Goal: Task Accomplishment & Management: Manage account settings

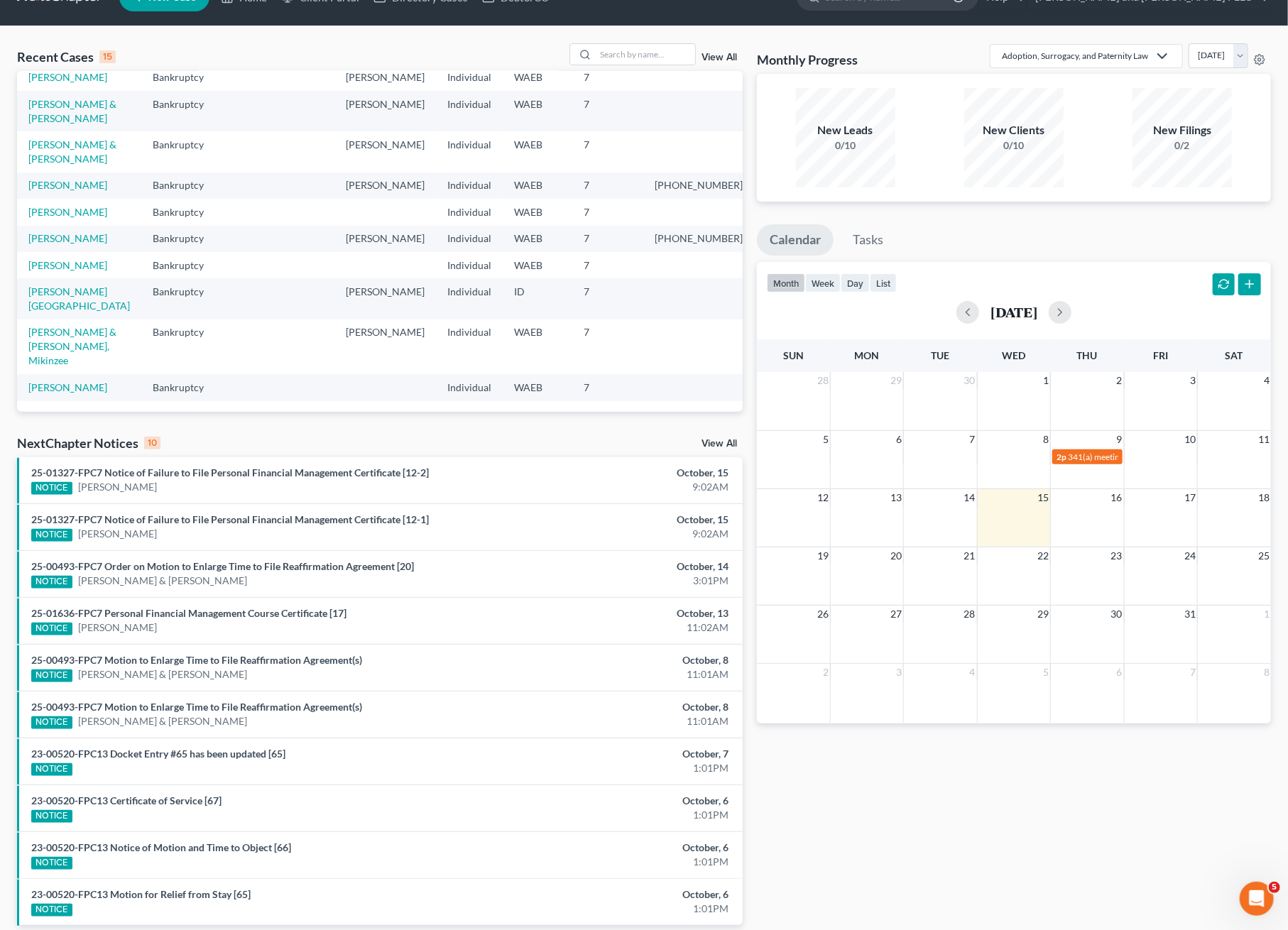
scroll to position [85, 0]
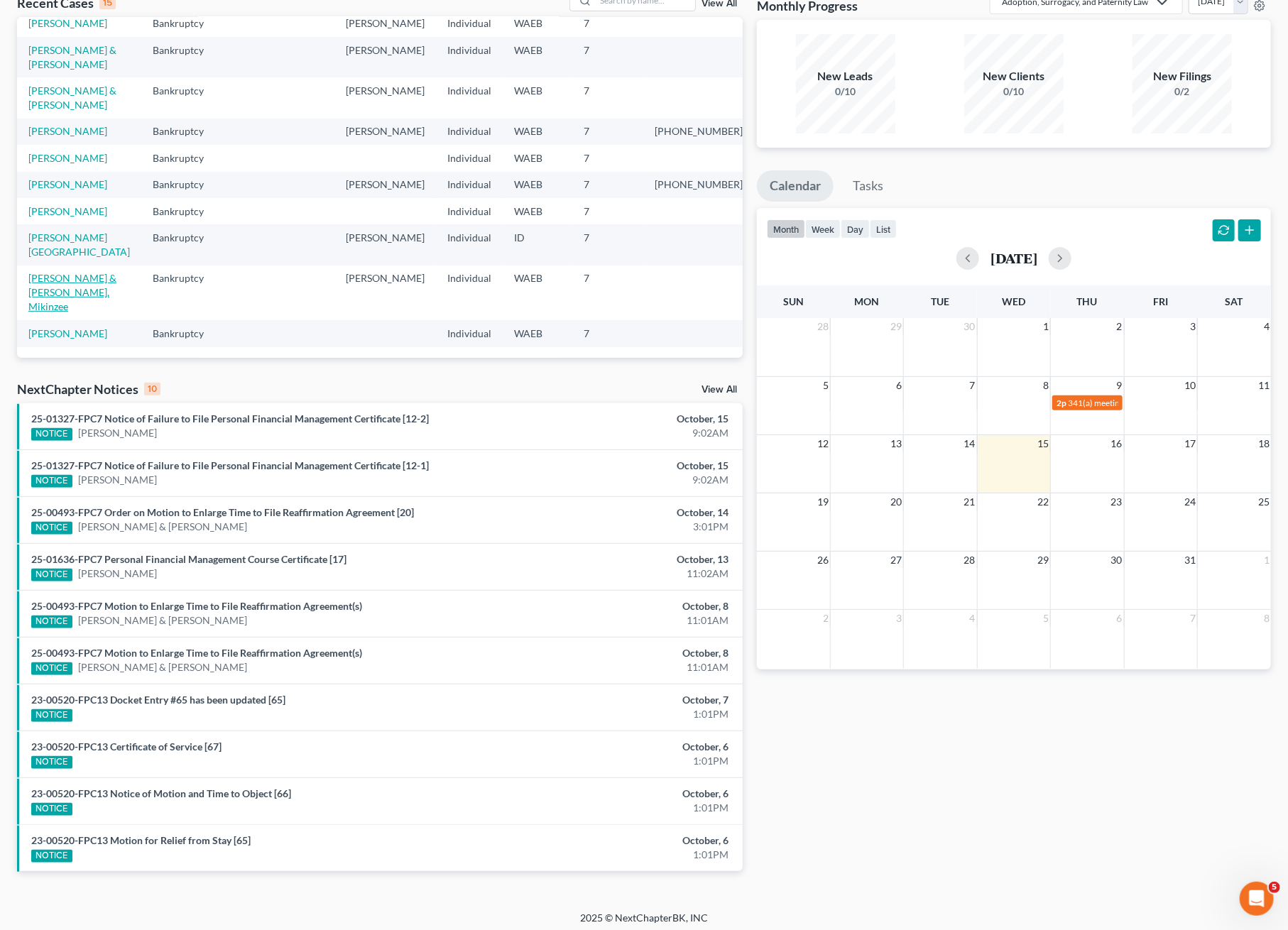
click at [77, 293] on link "[PERSON_NAME] & [PERSON_NAME], Mikinzee" at bounding box center [73, 292] width 88 height 41
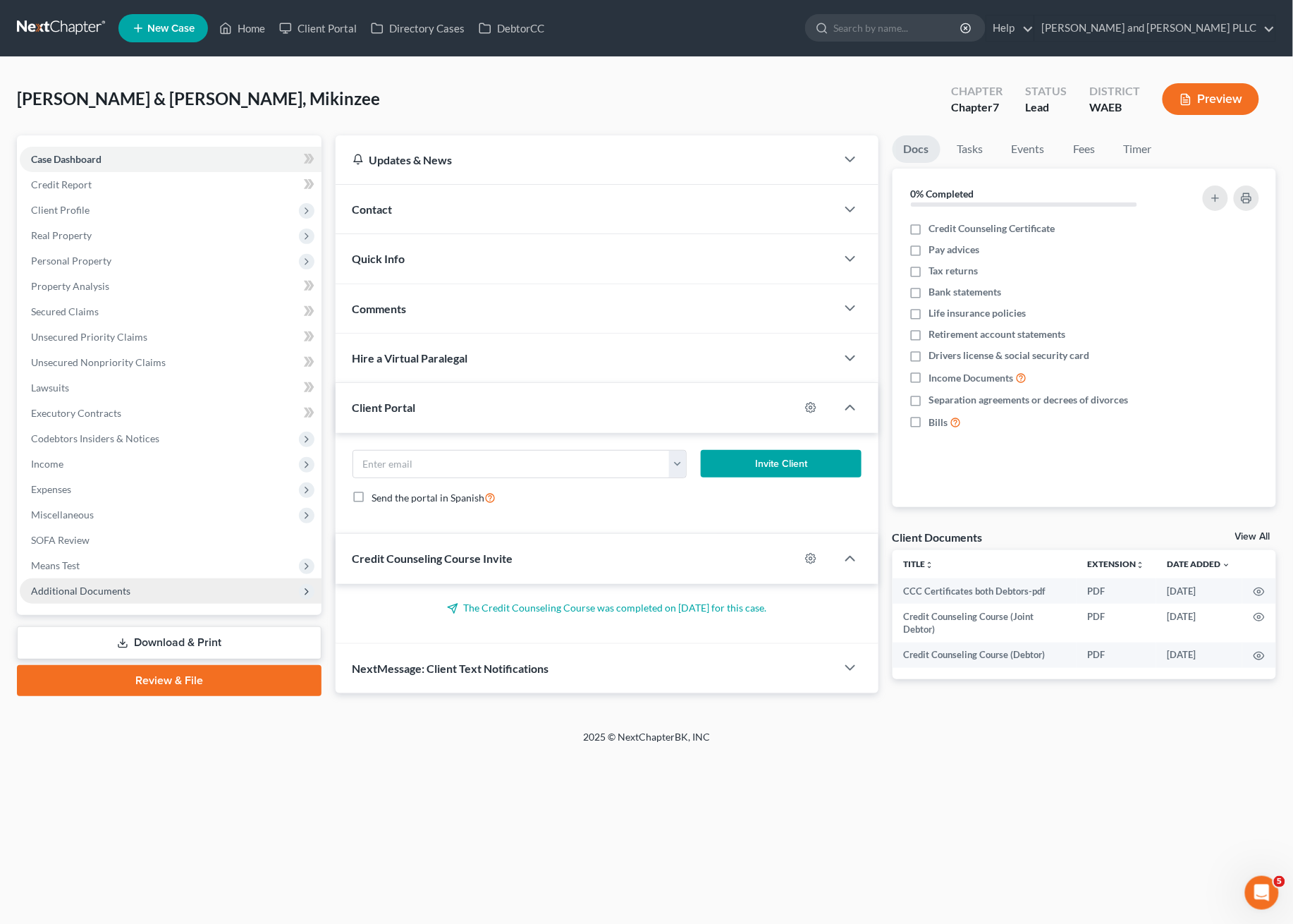
click at [119, 594] on span "Additional Documents" at bounding box center [80, 591] width 100 height 12
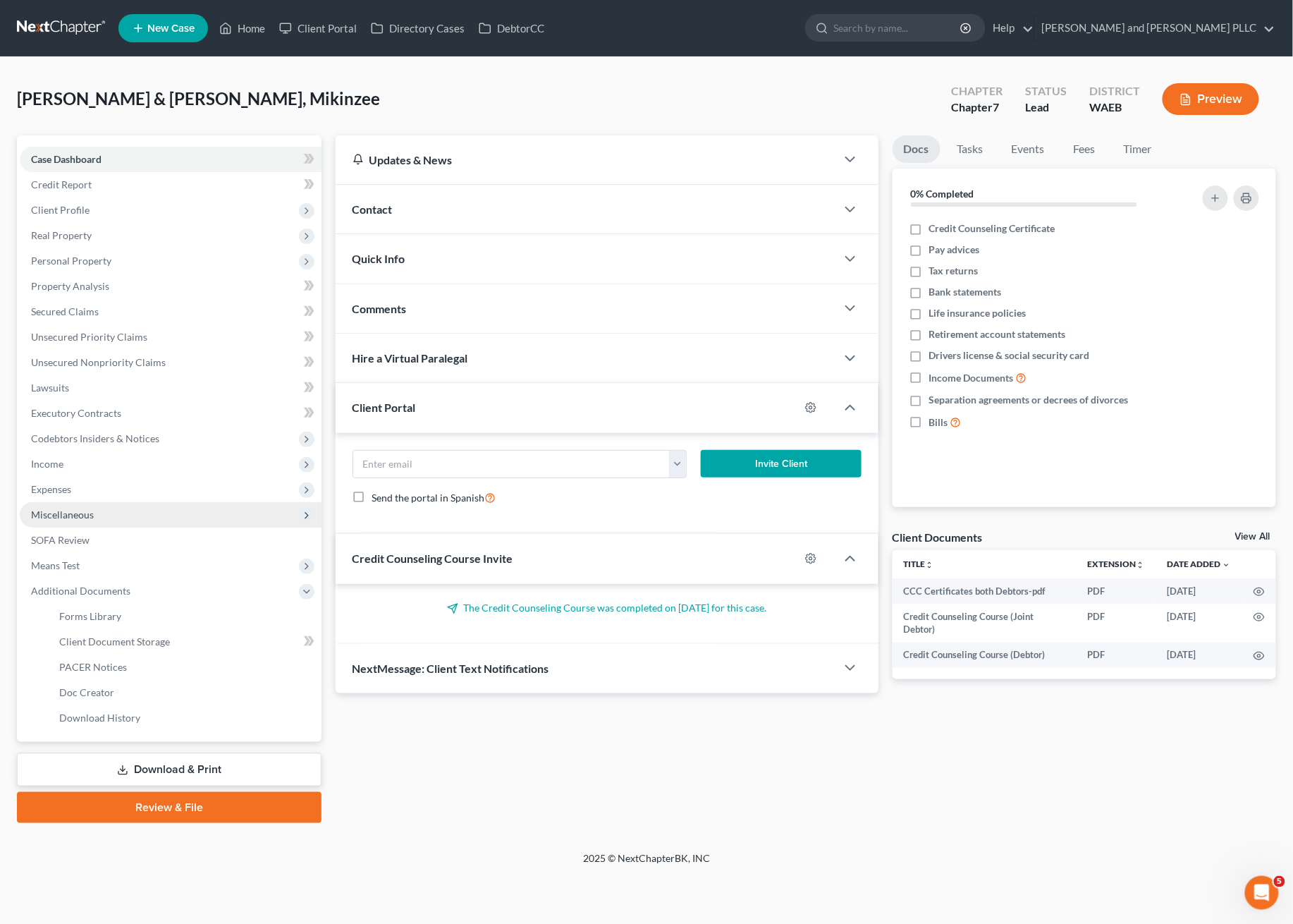
click at [64, 510] on span "Miscellaneous" at bounding box center [62, 514] width 62 height 12
click at [110, 539] on span "Attorney / Credit Counseling Fees" at bounding box center [133, 539] width 148 height 12
select select "0"
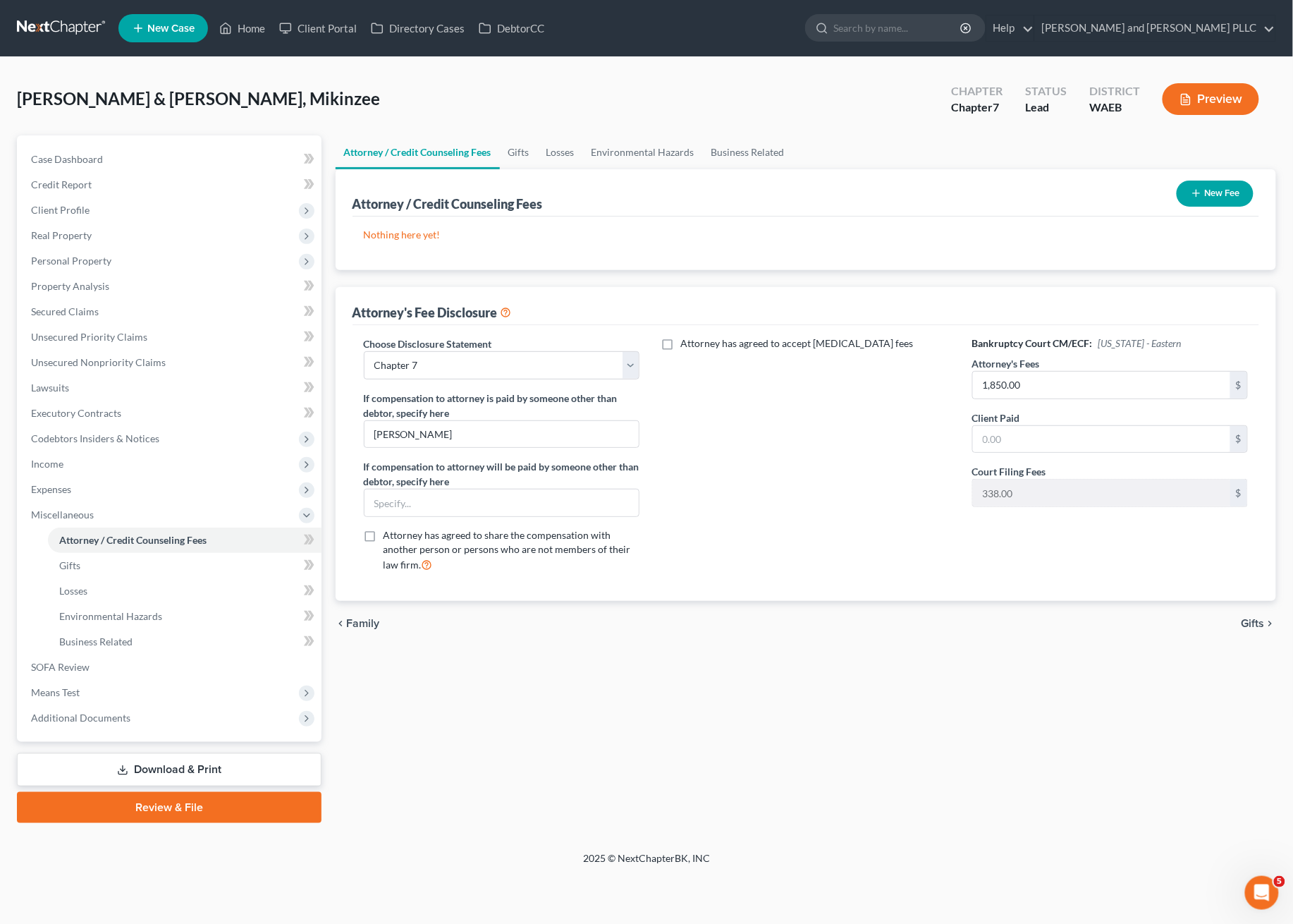
click at [1201, 195] on button "New Fee" at bounding box center [1215, 194] width 77 height 26
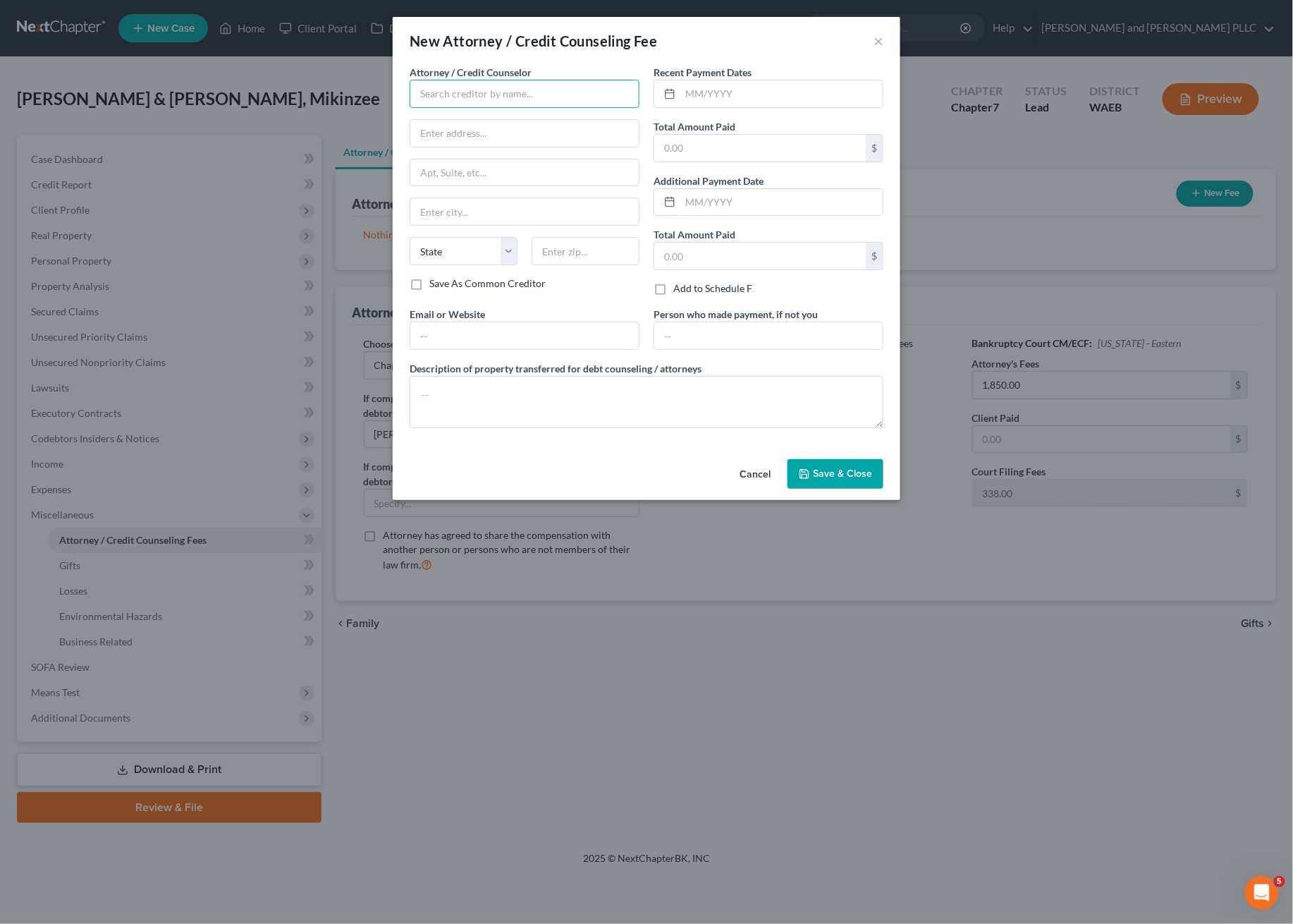
click at [498, 85] on input "text" at bounding box center [524, 93] width 230 height 28
click at [463, 122] on div "[PERSON_NAME] and [PERSON_NAME] PLLC" at bounding box center [522, 118] width 204 height 14
type input "[PERSON_NAME] and [PERSON_NAME] PLLC"
type input "[STREET_ADDRESS]"
type input "[GEOGRAPHIC_DATA]"
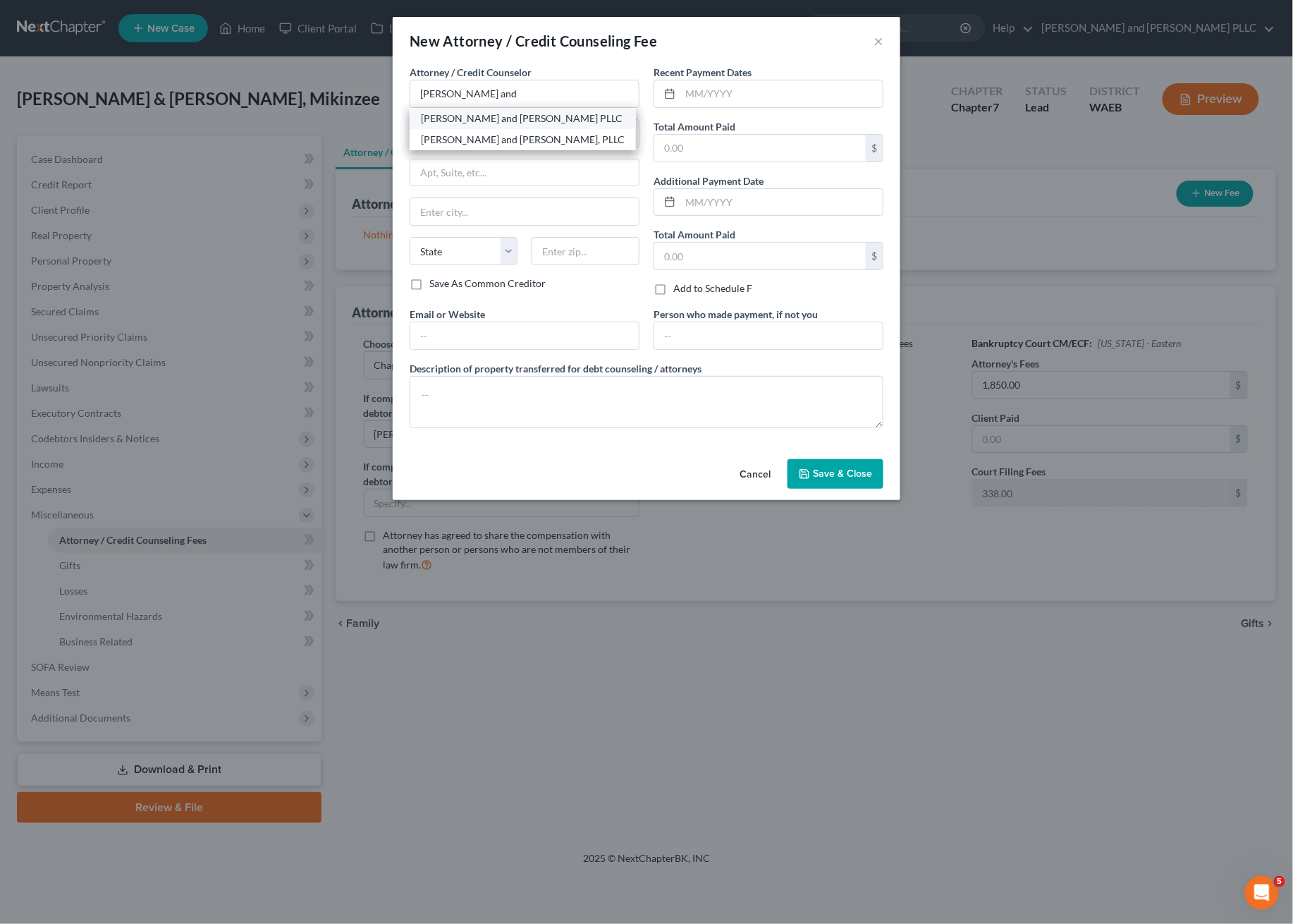
select select "50"
type input "98837"
click at [729, 89] on input "text" at bounding box center [781, 93] width 202 height 27
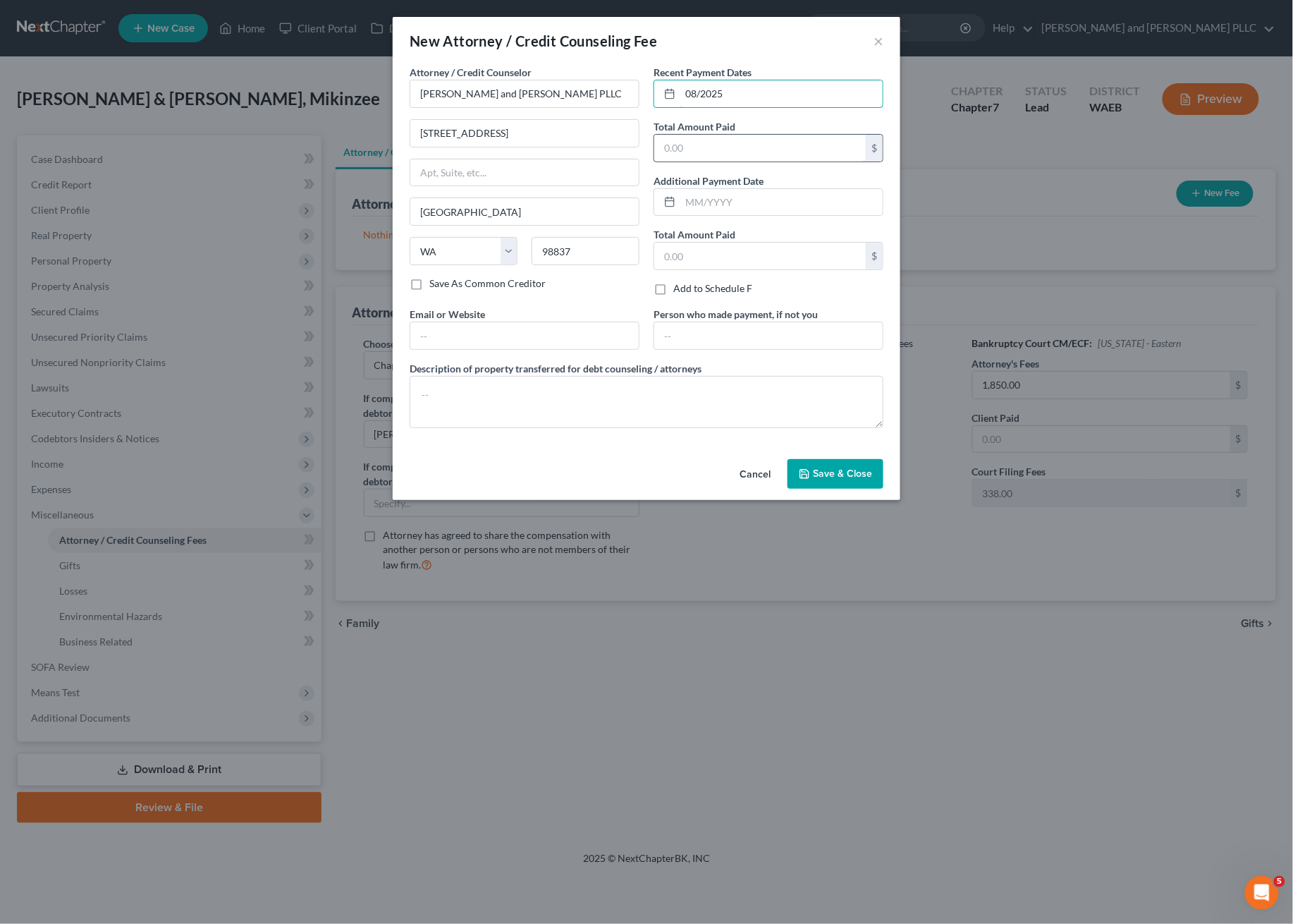
type input "08/2025"
click at [749, 135] on input "text" at bounding box center [760, 148] width 212 height 27
type input "2,417"
click at [734, 204] on input "text" at bounding box center [781, 202] width 202 height 27
click at [775, 243] on input "text" at bounding box center [760, 256] width 212 height 27
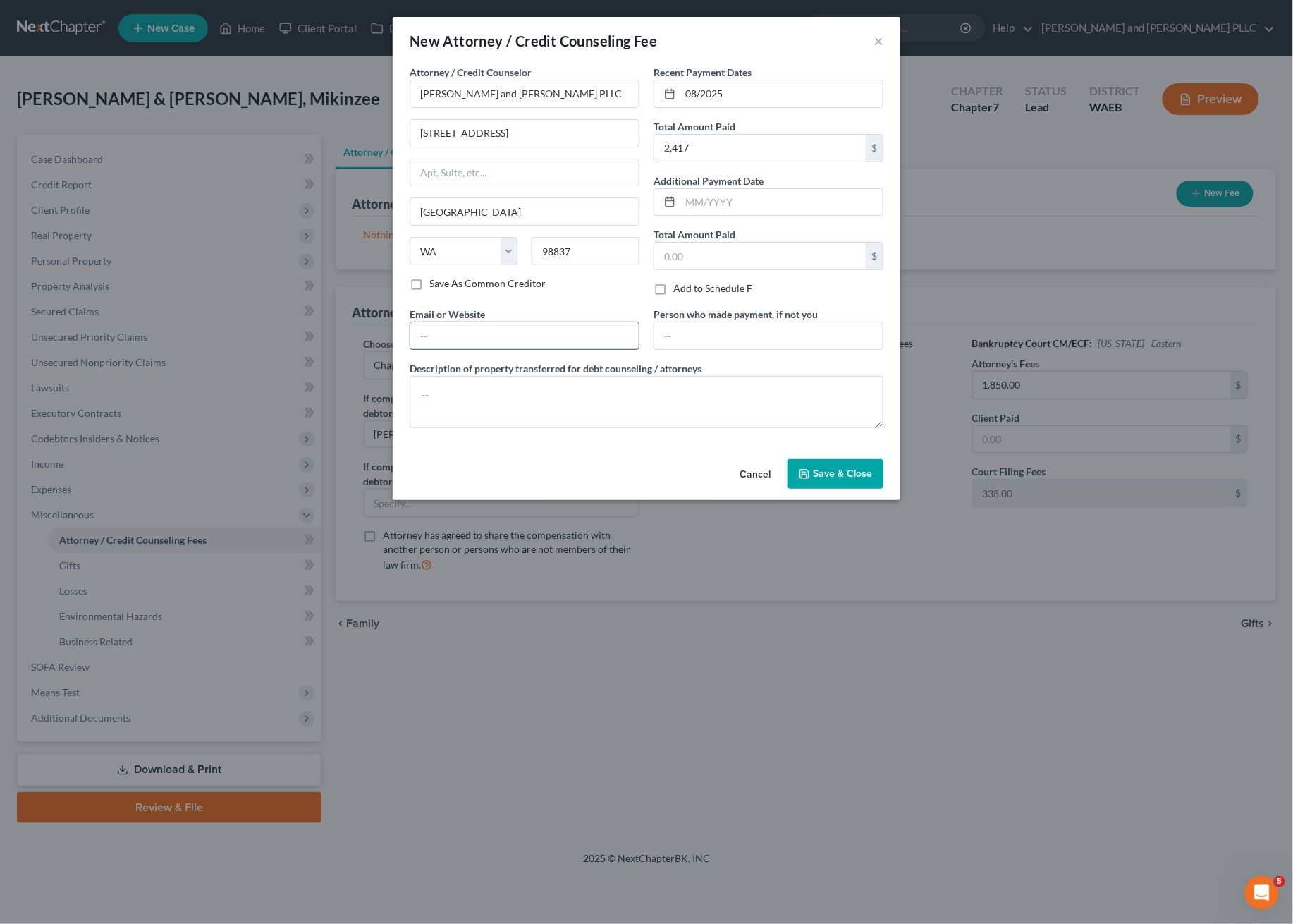
click at [475, 337] on input "text" at bounding box center [525, 335] width 229 height 27
type input "[DOMAIN_NAME]"
click at [819, 401] on textarea "Attorney's Fees: $2,000.00, Filing Fee: $338.00, Credit Reports: $79.00 Total: …" at bounding box center [646, 402] width 474 height 52
type textarea "Attorney's Fees: $2,000.00, Filing Fee: $338.00, Credit Reports: $79.00 Total: …"
click at [857, 479] on span "Save & Close" at bounding box center [842, 473] width 59 height 12
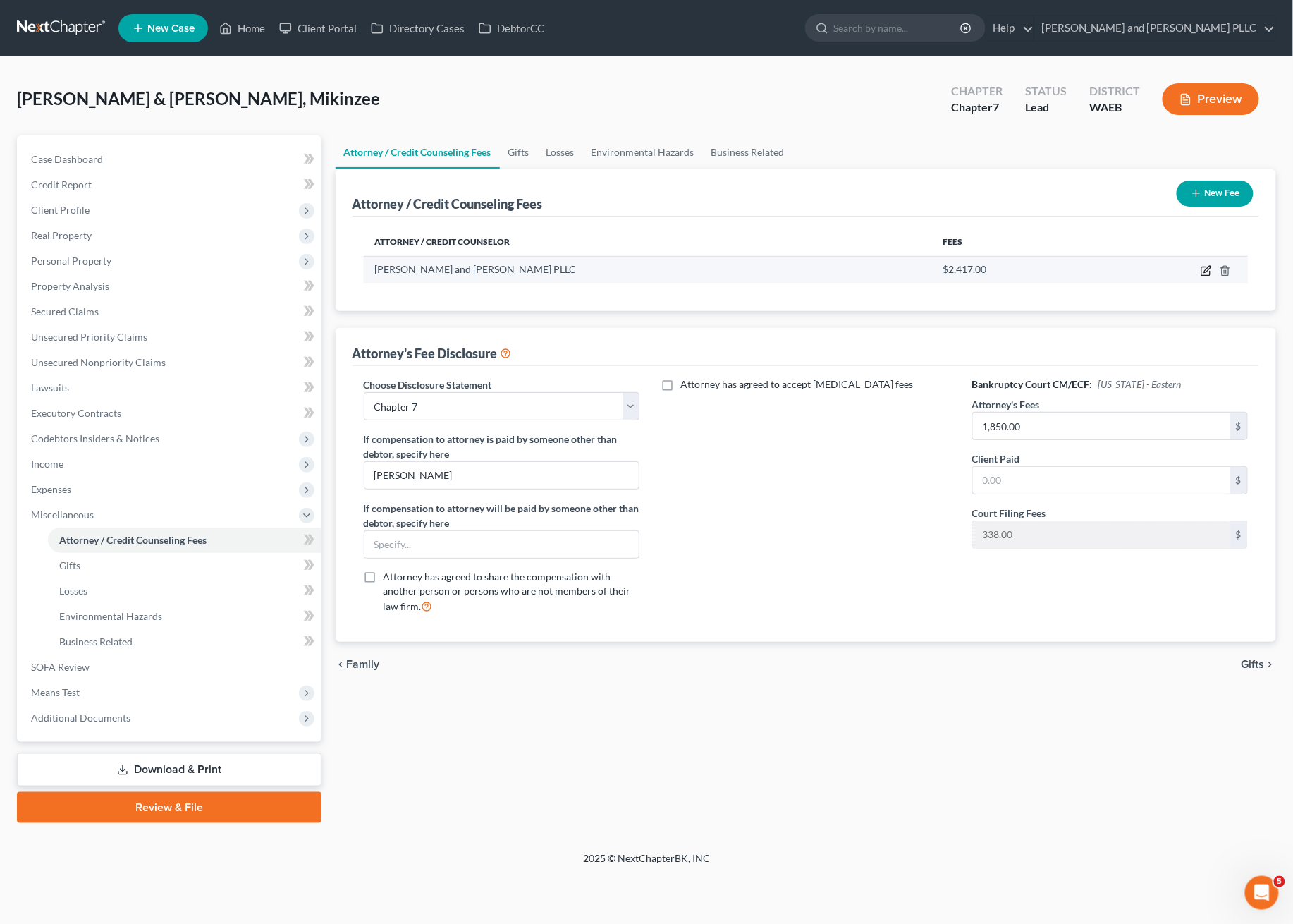
click at [1201, 265] on icon "button" at bounding box center [1206, 271] width 11 height 11
select select "50"
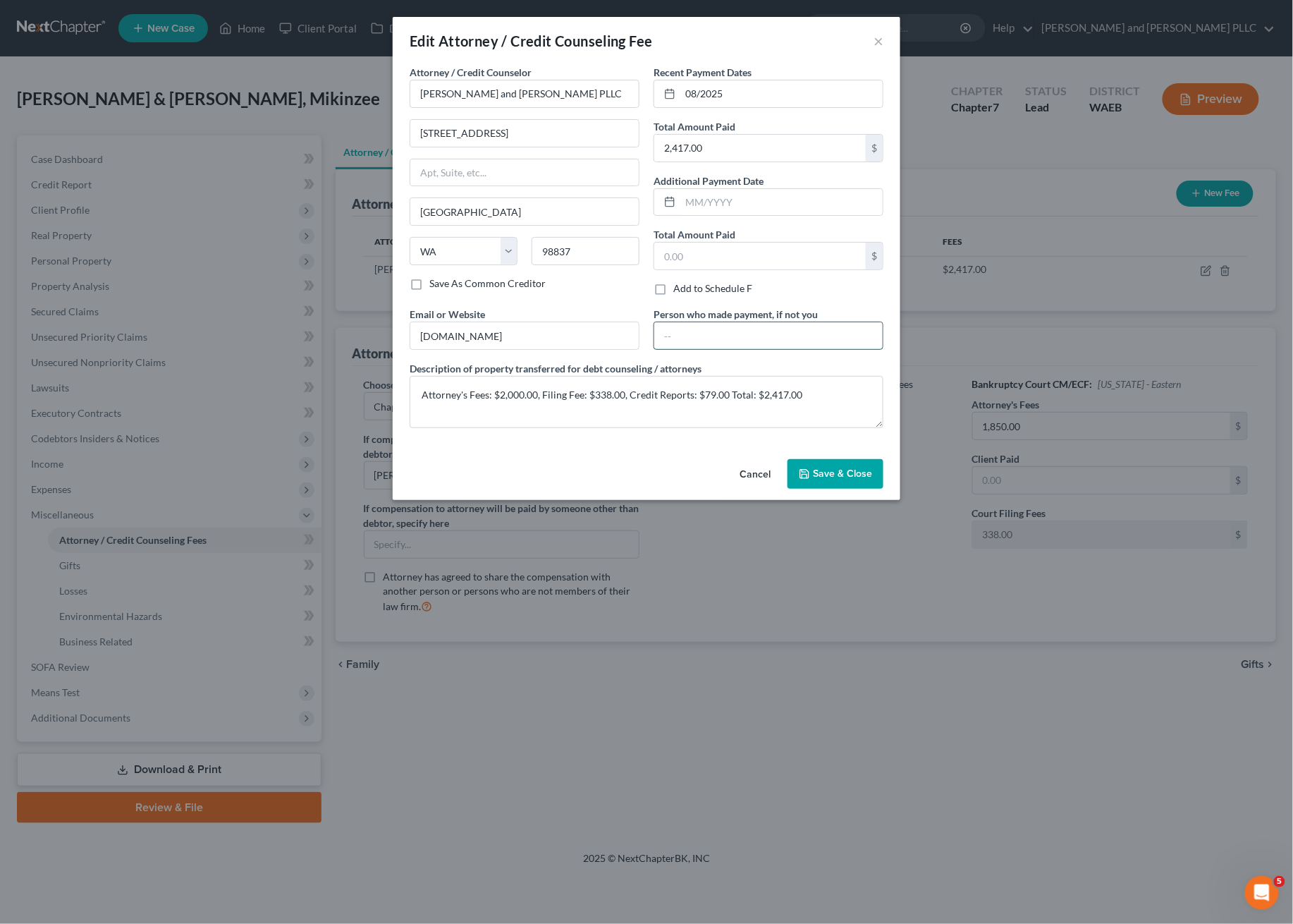
click at [709, 335] on input "text" at bounding box center [769, 335] width 229 height 27
type input "[PERSON_NAME]"
click at [827, 466] on button "Save & Close" at bounding box center [836, 474] width 96 height 30
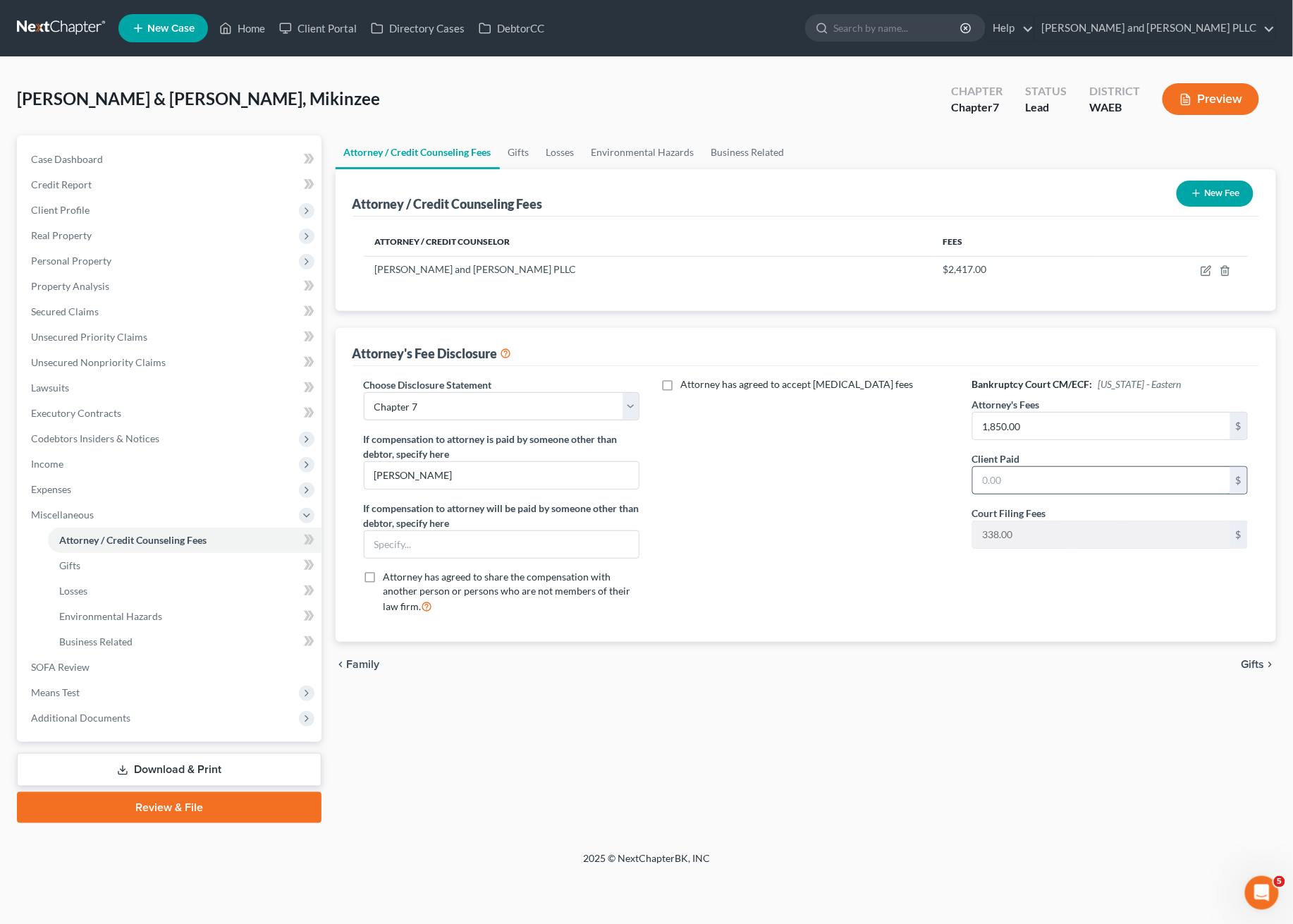
click at [1062, 483] on input "text" at bounding box center [1102, 479] width 258 height 27
type input "1,850.00"
drag, startPoint x: 1081, startPoint y: 406, endPoint x: 1043, endPoint y: 410, distance: 38.2
click at [1038, 404] on div "Attorney's Fees 1,850.00 $" at bounding box center [1110, 418] width 277 height 43
click at [1054, 424] on input "1,850.00" at bounding box center [1102, 426] width 258 height 27
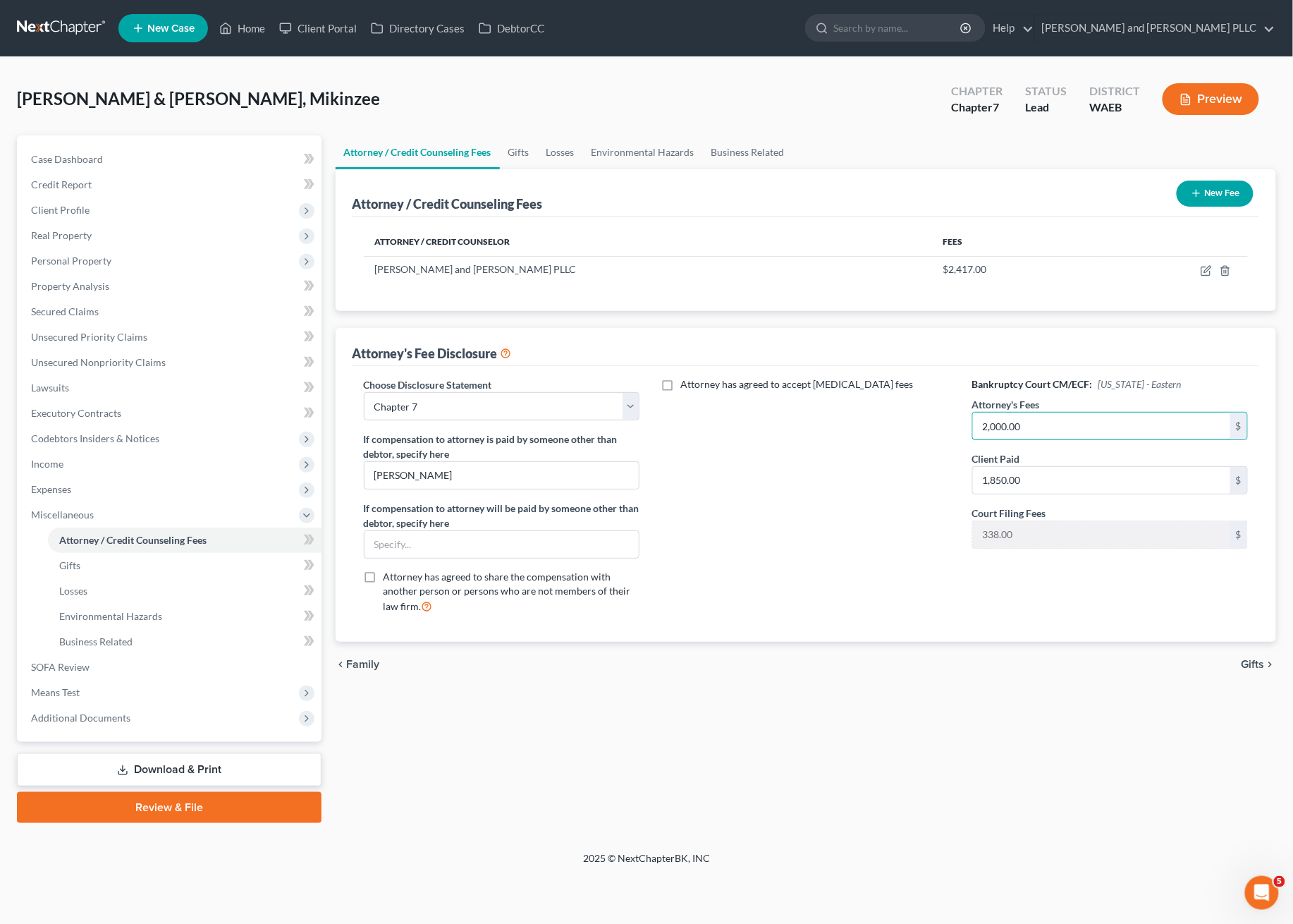
type input "2,000.00"
click at [799, 510] on div "Attorney has agreed to accept [MEDICAL_DATA] fees" at bounding box center [806, 501] width 305 height 247
click at [827, 569] on div "Attorney has agreed to accept [MEDICAL_DATA] fees" at bounding box center [806, 501] width 305 height 247
click at [585, 764] on div "Attorney / Credit Counseling Fees Gifts Losses Environmental Hazards Business R…" at bounding box center [806, 479] width 956 height 688
click at [90, 662] on link "SOFA Review" at bounding box center [170, 667] width 302 height 25
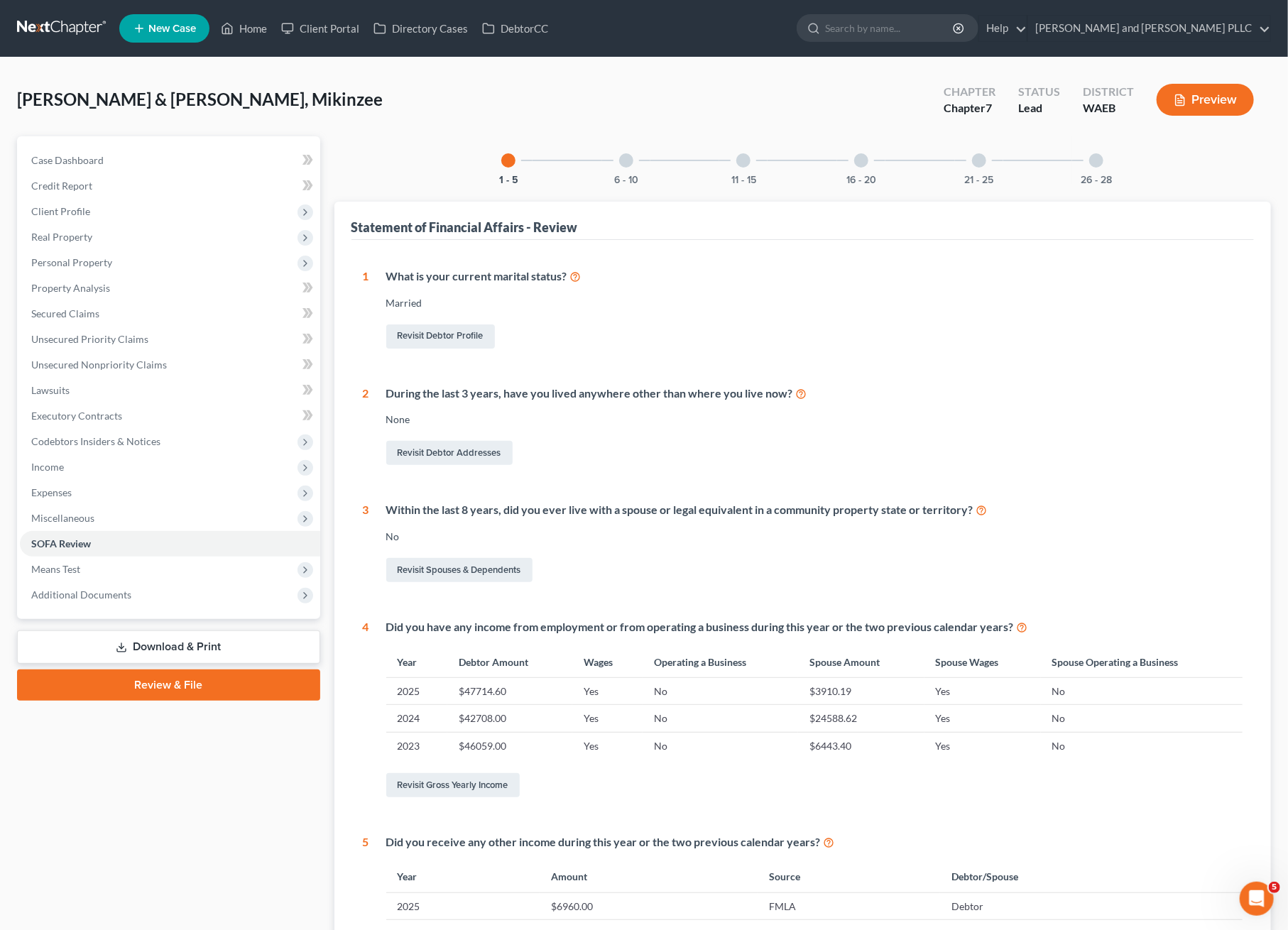
click at [1201, 92] on button "Preview" at bounding box center [1205, 100] width 97 height 32
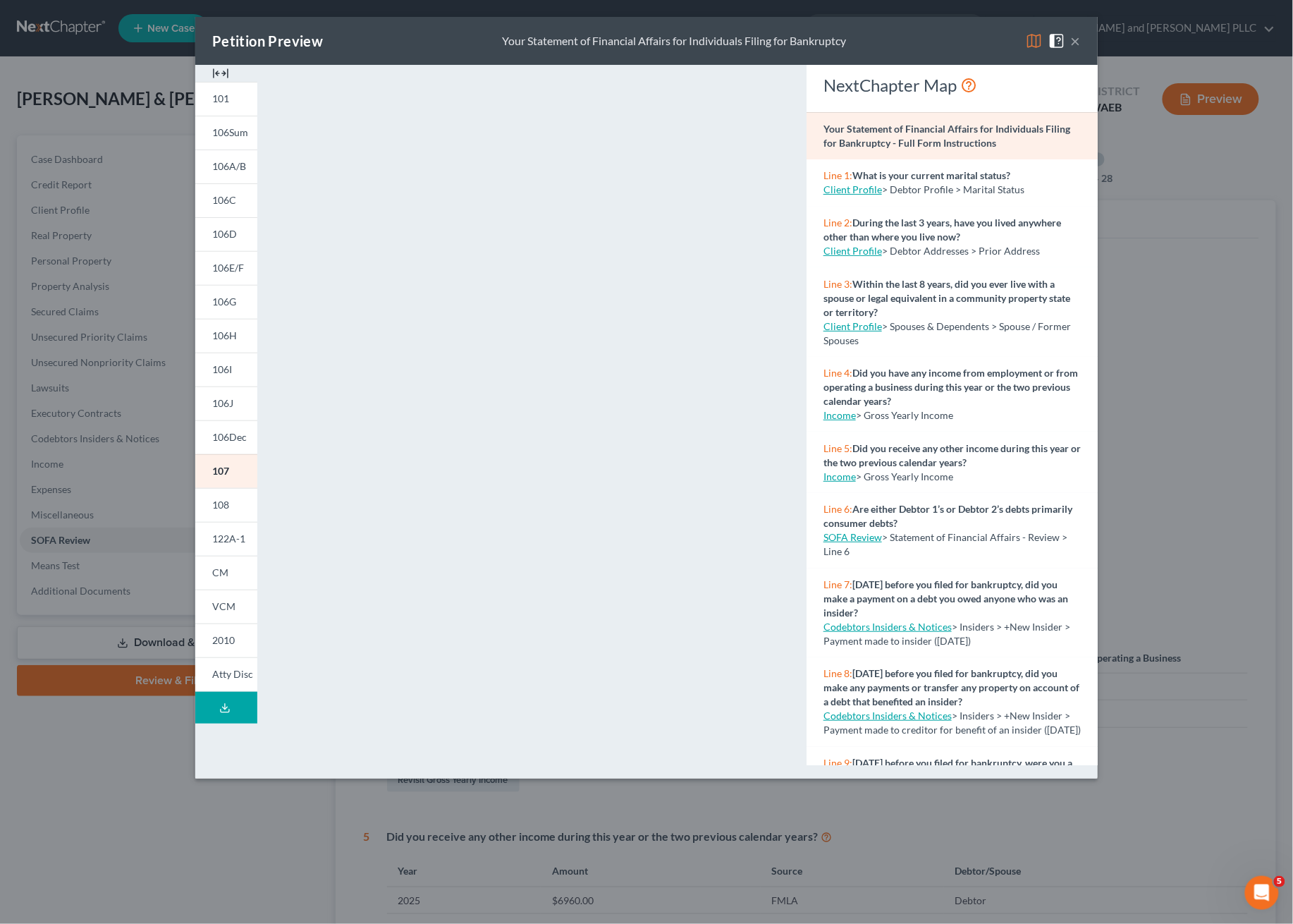
click at [1078, 41] on button "×" at bounding box center [1076, 41] width 10 height 17
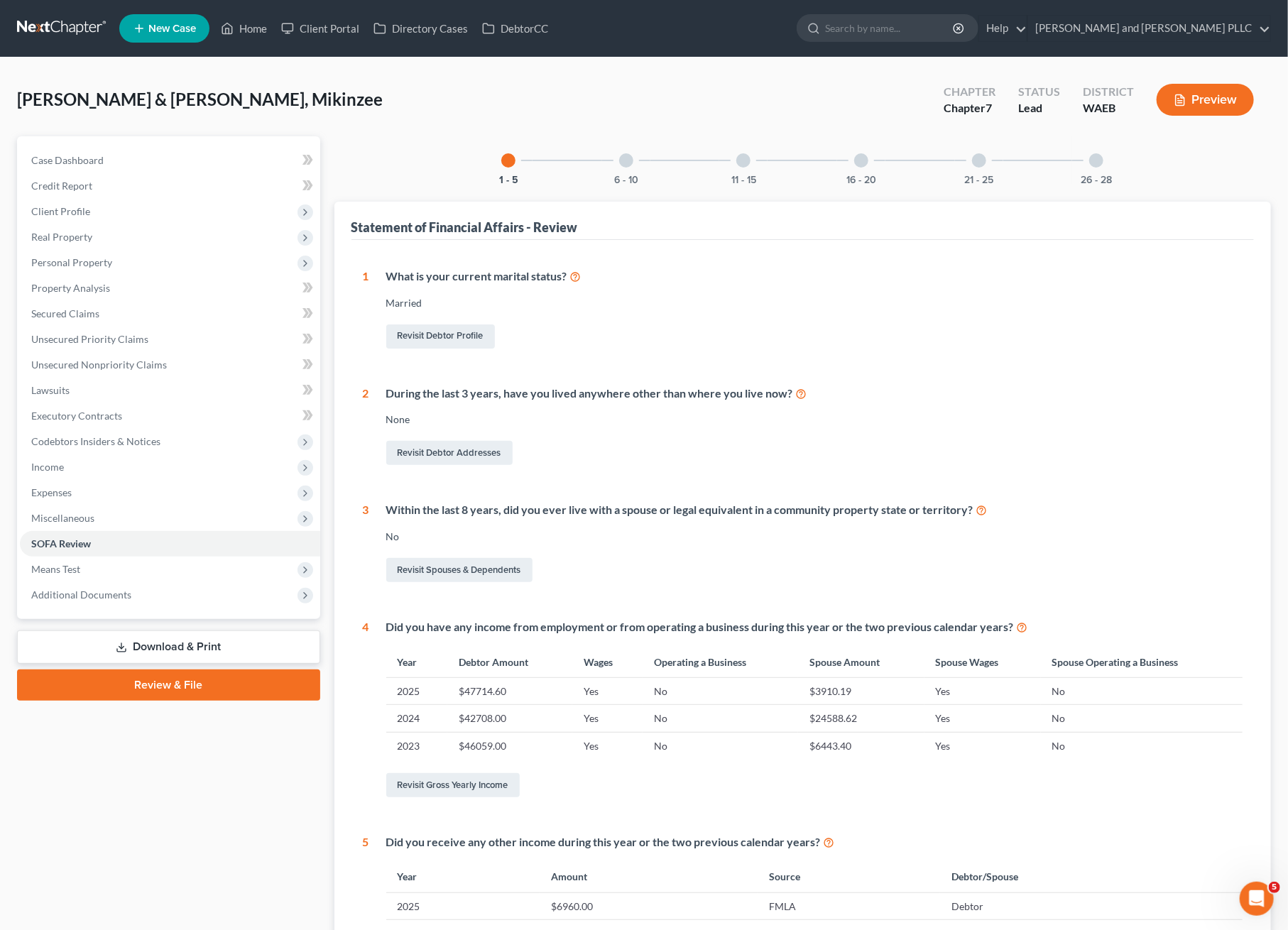
click at [131, 652] on link "Download & Print" at bounding box center [168, 647] width 303 height 33
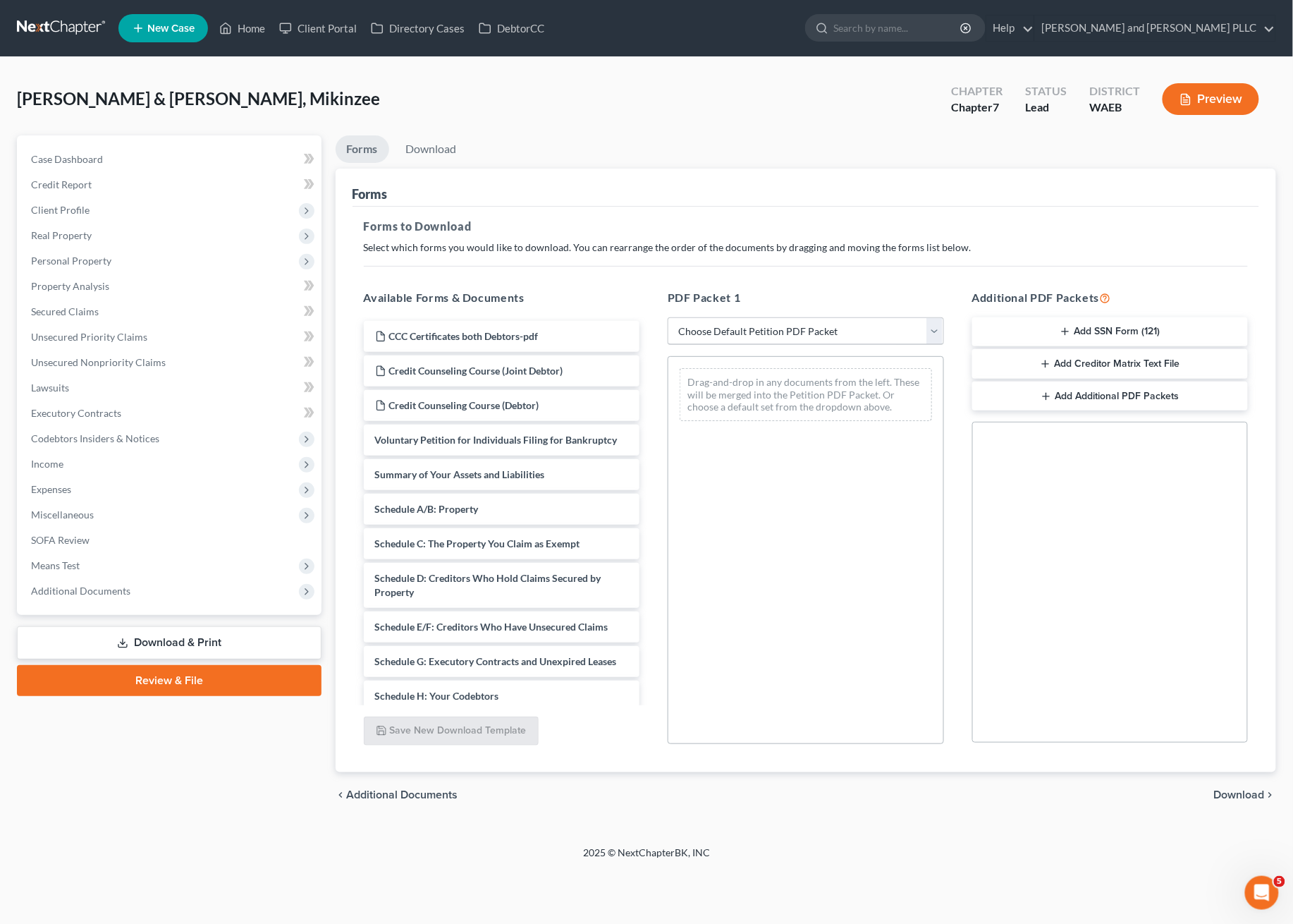
drag, startPoint x: 806, startPoint y: 310, endPoint x: 801, endPoint y: 325, distance: 15.8
click at [805, 317] on div "PDF Packet 1 Choose Default Petition PDF Packet Complete Bankruptcy Petition (a…" at bounding box center [806, 516] width 305 height 478
click at [801, 328] on select "Choose Default Petition PDF Packet Complete Bankruptcy Petition (all forms and …" at bounding box center [805, 331] width 277 height 28
select select "0"
click at [668, 317] on select "Choose Default Petition PDF Packet Complete Bankruptcy Petition (all forms and …" at bounding box center [805, 331] width 277 height 28
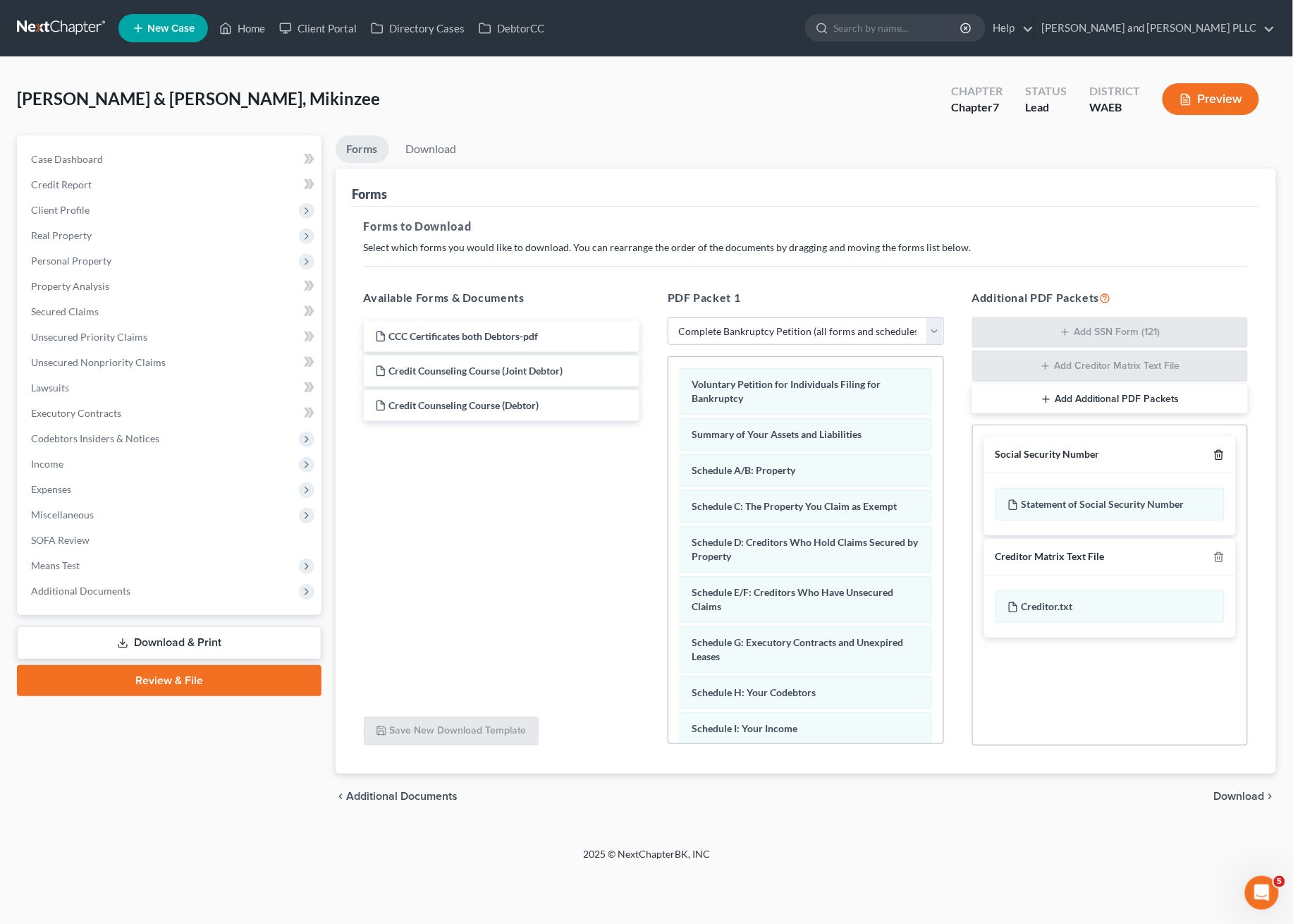
click at [1221, 450] on icon "button" at bounding box center [1219, 454] width 6 height 9
click at [1222, 454] on icon "button" at bounding box center [1219, 453] width 11 height 11
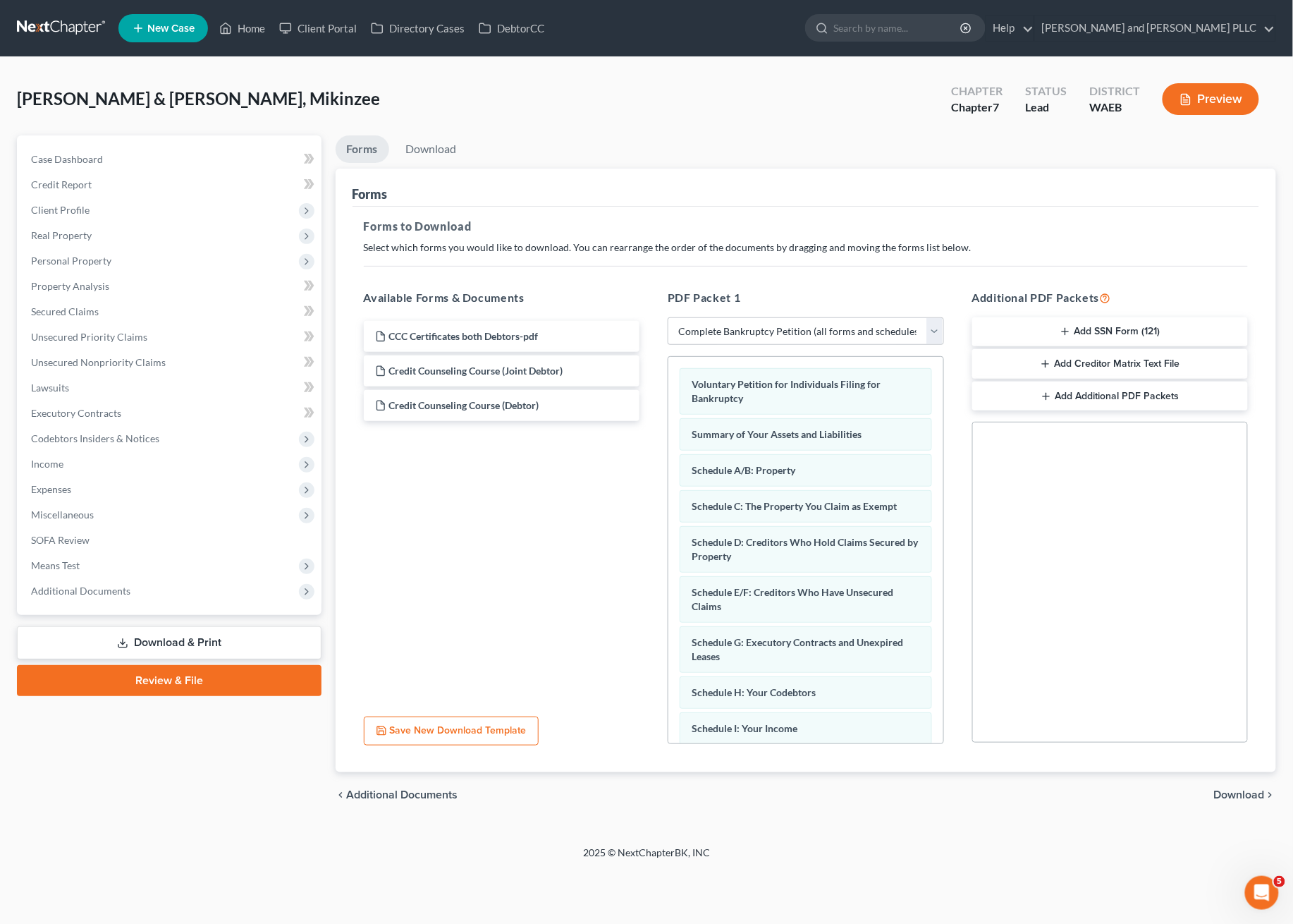
click at [1222, 98] on button "Preview" at bounding box center [1210, 99] width 97 height 32
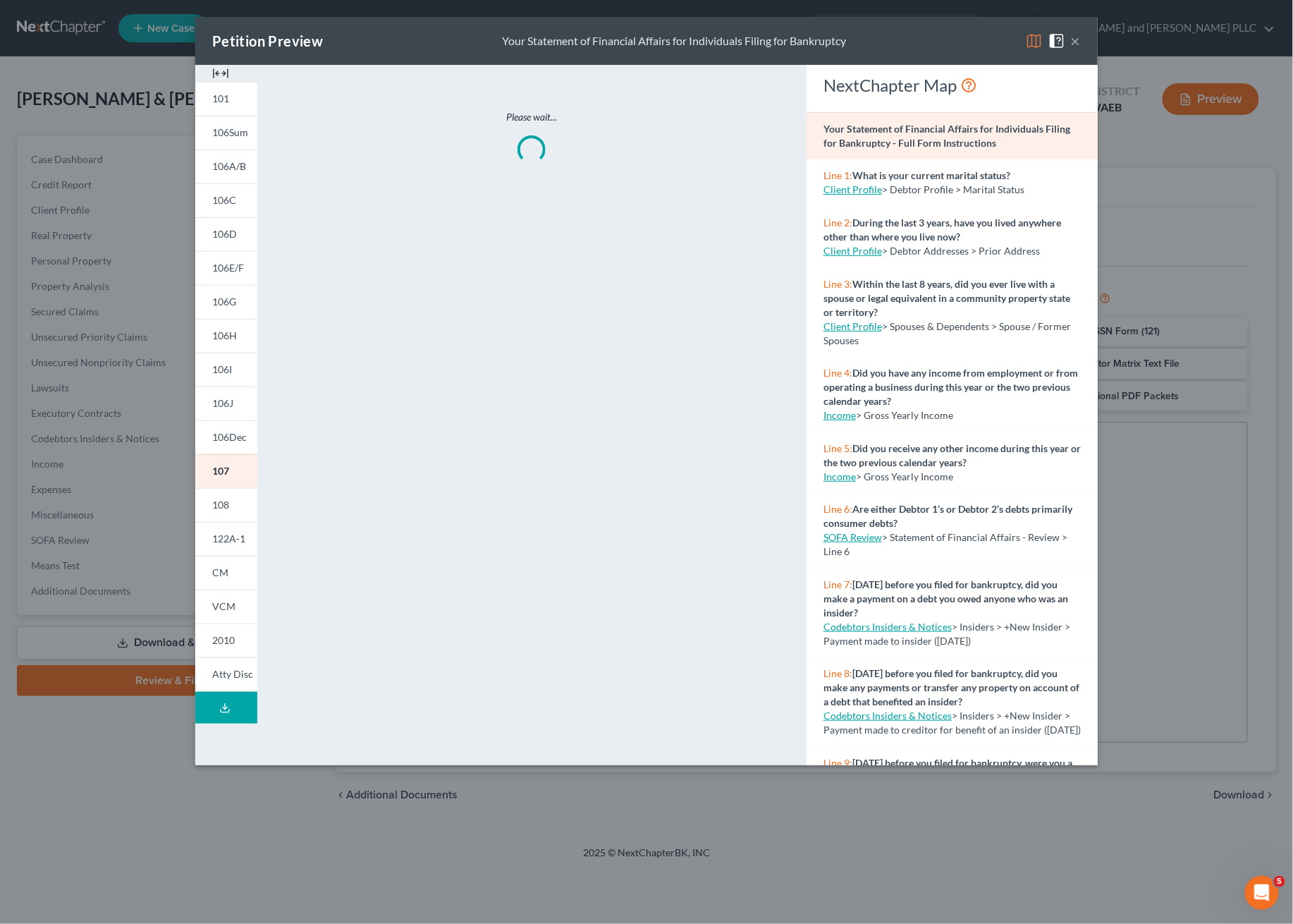
click at [229, 703] on icon at bounding box center [225, 708] width 11 height 11
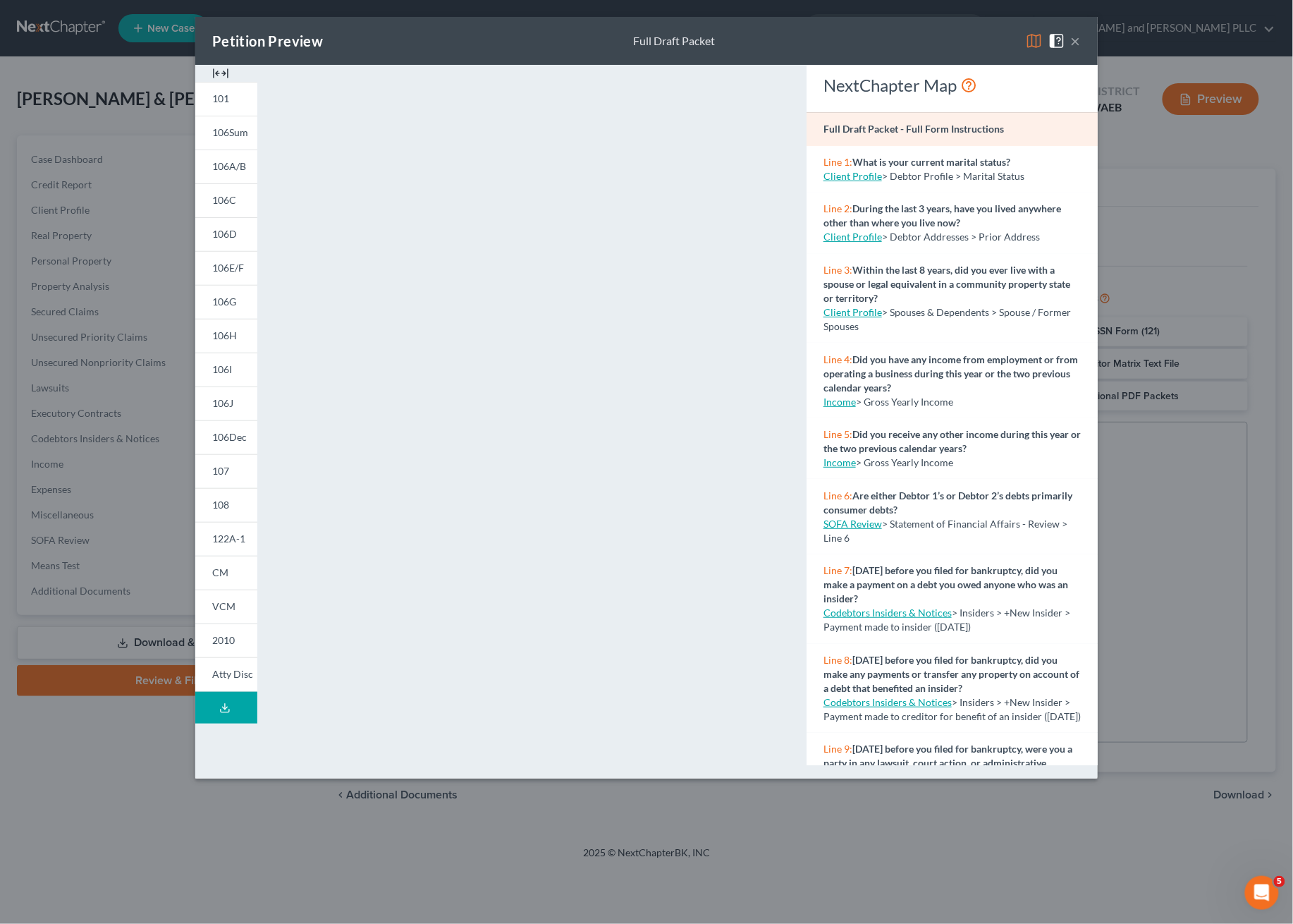
click at [217, 704] on button "Download Draft" at bounding box center [226, 707] width 62 height 32
click at [1244, 279] on div "Petition Preview Full Draft Packet × 101 106Sum 106A/B 106C 106D 106E/F 106G 10…" at bounding box center [646, 462] width 1293 height 924
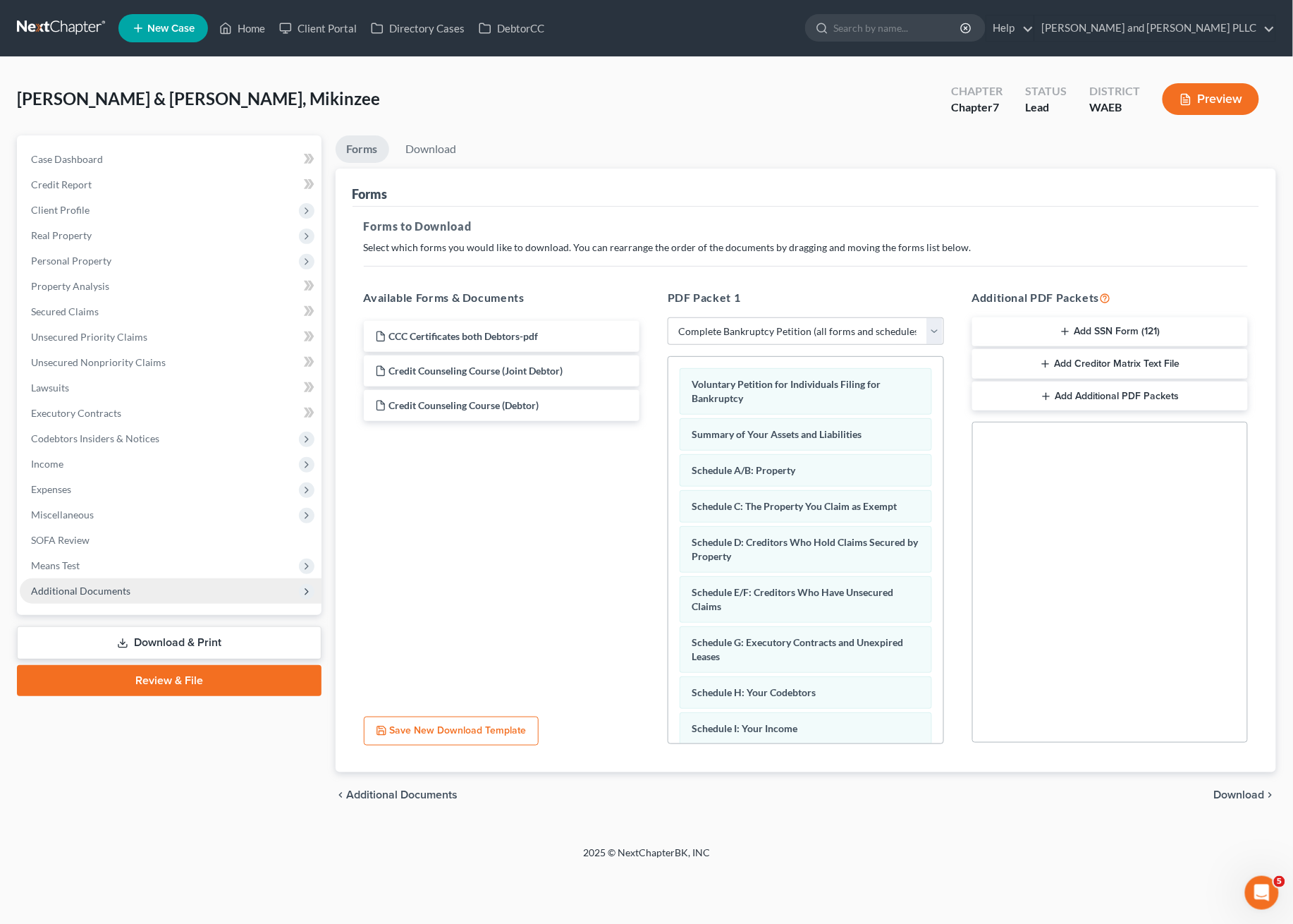
click at [64, 582] on span "Additional Documents" at bounding box center [170, 591] width 302 height 25
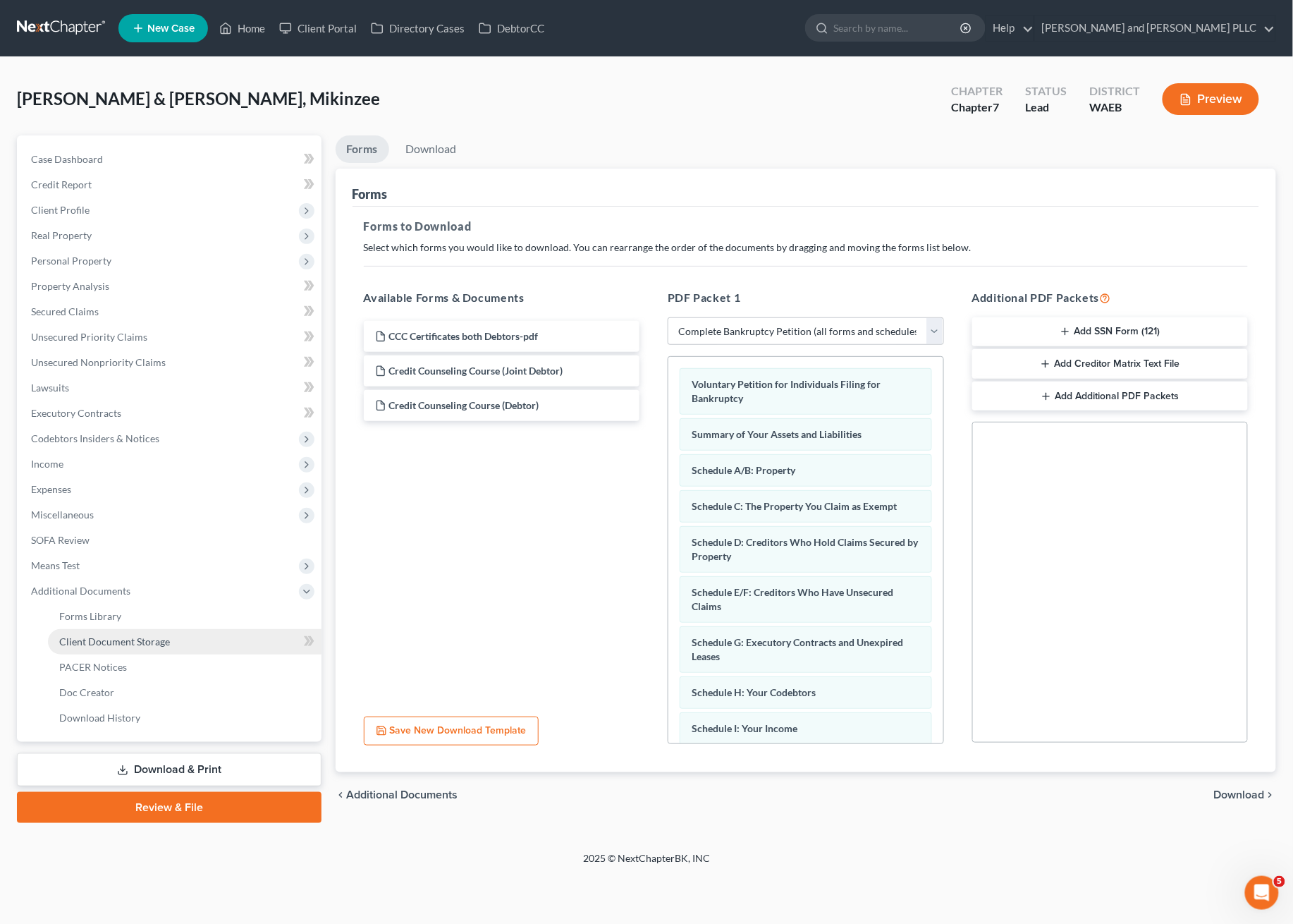
click at [122, 632] on link "Client Document Storage" at bounding box center [184, 641] width 273 height 25
